Goal: Information Seeking & Learning: Learn about a topic

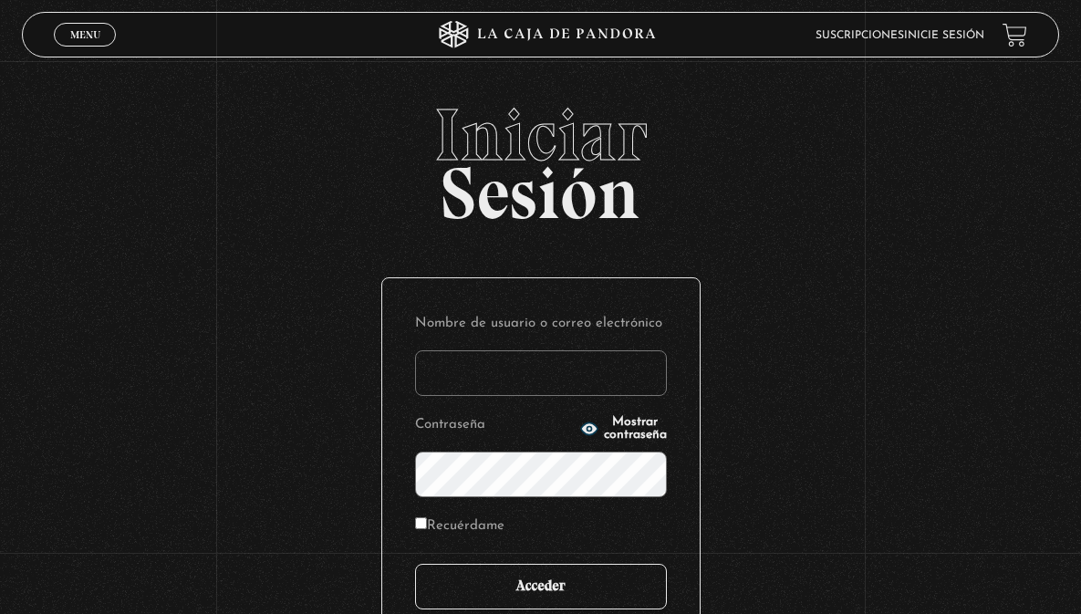
type input "mfbj232@gmail.com"
click at [515, 574] on input "Acceder" at bounding box center [541, 587] width 252 height 46
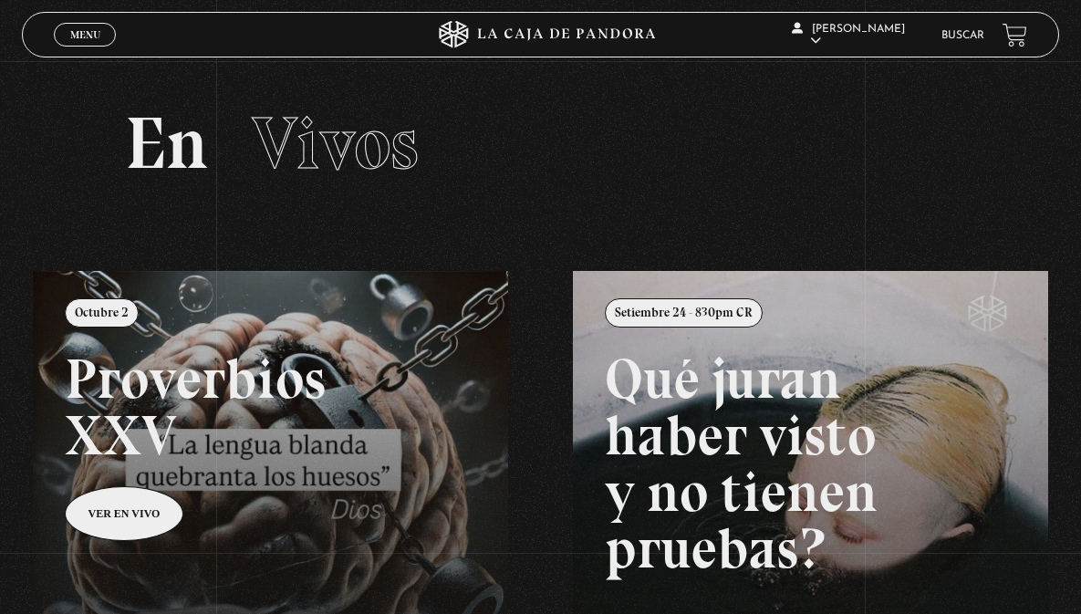
click at [961, 36] on link "Buscar" at bounding box center [962, 35] width 43 height 11
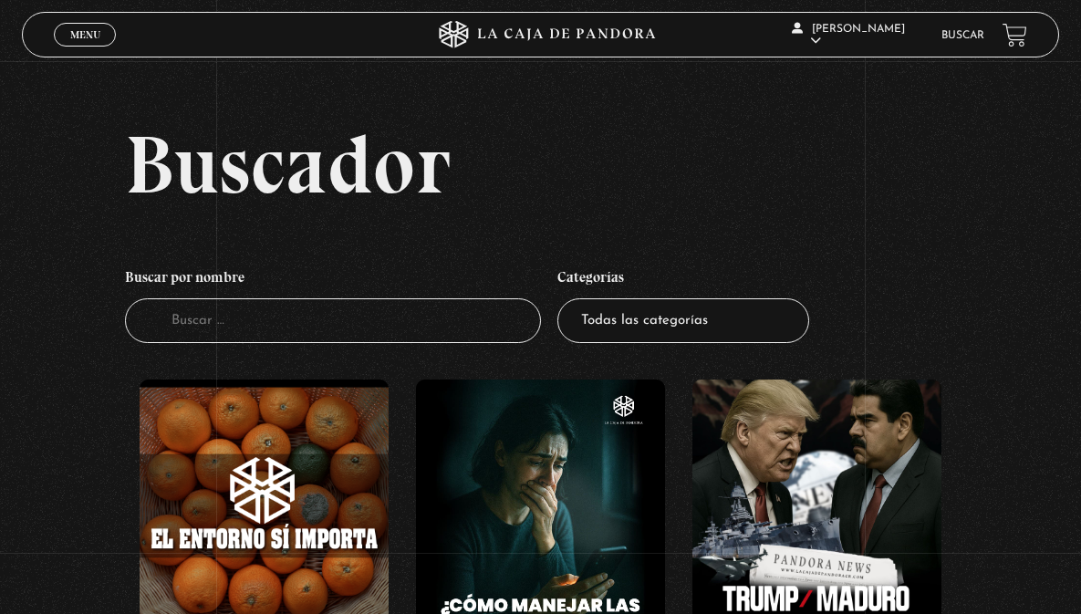
click at [309, 309] on input "Buscador" at bounding box center [332, 320] width 415 height 45
type input "green"
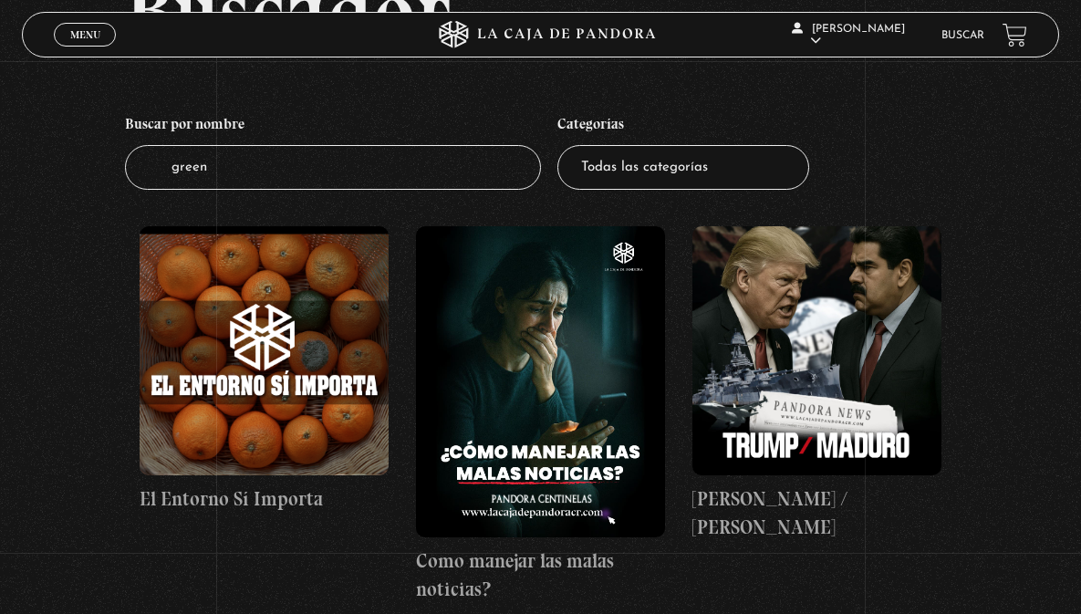
scroll to position [364, 0]
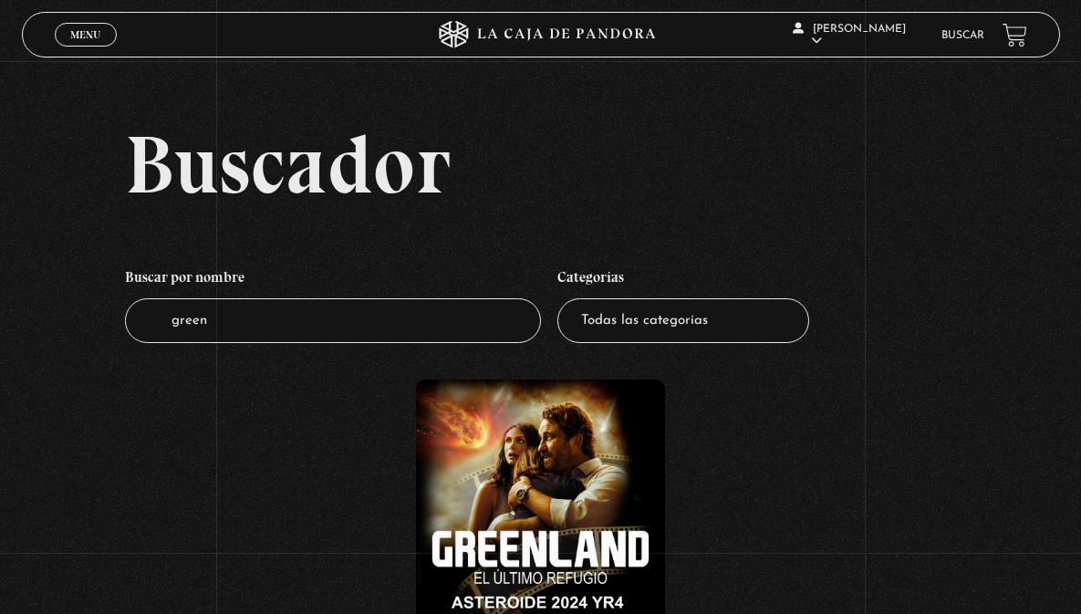
click at [530, 532] on figure at bounding box center [540, 503] width 249 height 249
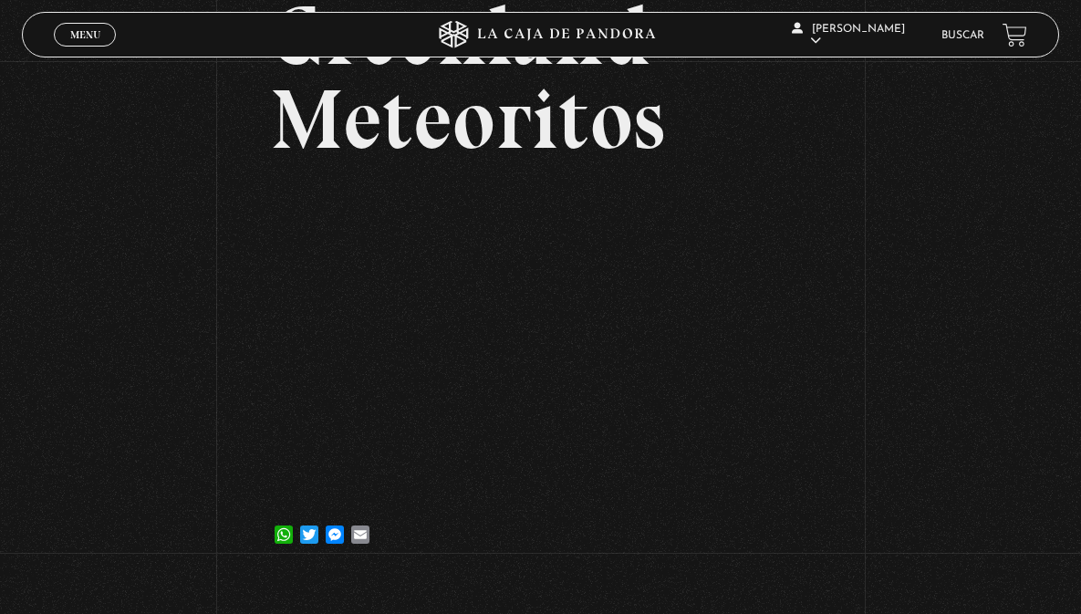
scroll to position [151, 0]
